Goal: Transaction & Acquisition: Purchase product/service

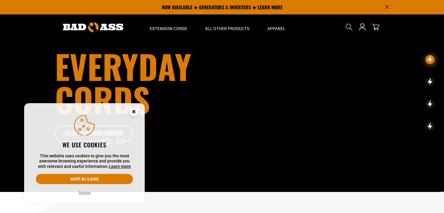
click at [135, 111] on icon "Cookie Consent" at bounding box center [134, 112] width 2 height 2
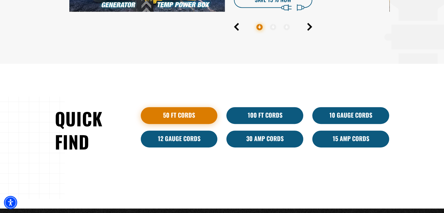
scroll to position [310, 0]
click at [188, 117] on link "50 ft cords" at bounding box center [179, 115] width 77 height 17
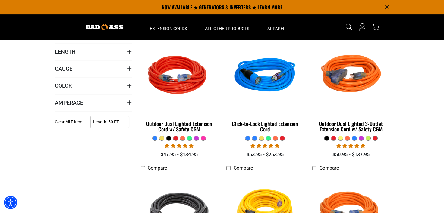
scroll to position [124, 0]
